Goal: Information Seeking & Learning: Learn about a topic

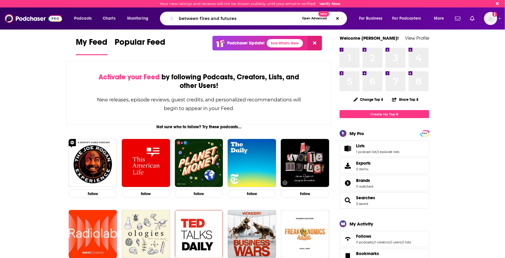
type input "between fires and futures"
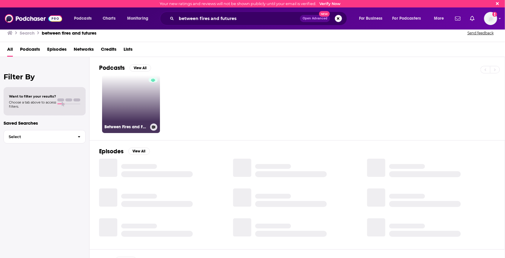
click at [149, 95] on div at bounding box center [153, 101] width 9 height 46
